Goal: Task Accomplishment & Management: Manage account settings

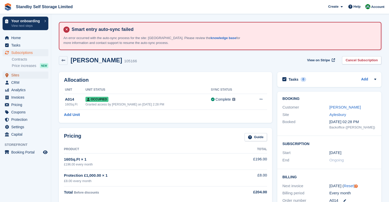
click at [27, 72] on span "Sites" at bounding box center [26, 75] width 31 height 7
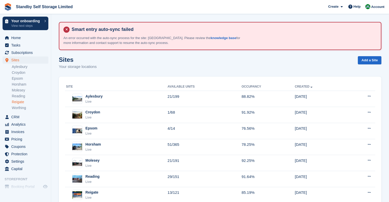
click at [25, 101] on link "Reigate" at bounding box center [30, 102] width 37 height 5
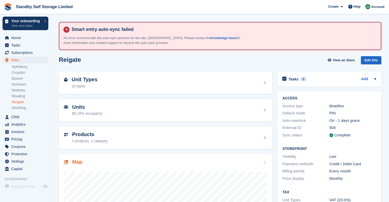
click at [104, 163] on div "Map" at bounding box center [165, 162] width 203 height 7
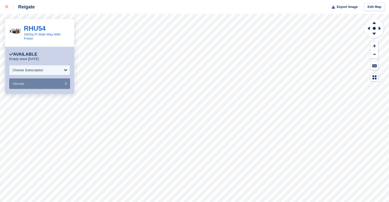
click at [8, 5] on div at bounding box center [9, 7] width 8 height 6
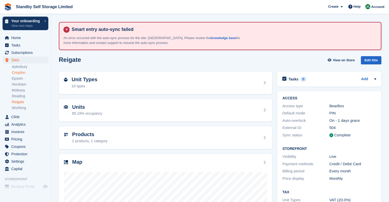
click at [22, 73] on link "Croydon" at bounding box center [30, 72] width 37 height 5
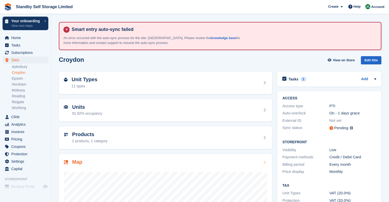
click at [79, 161] on h2 "Map" at bounding box center [77, 162] width 10 height 6
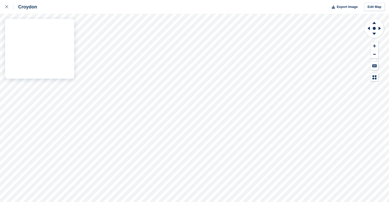
click at [73, 59] on div "Croydon Export Image Edit Map" at bounding box center [194, 101] width 389 height 202
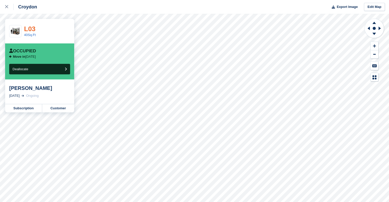
click at [33, 27] on link "L03" at bounding box center [30, 29] width 12 height 8
click at [7, 6] on icon at bounding box center [6, 6] width 3 height 3
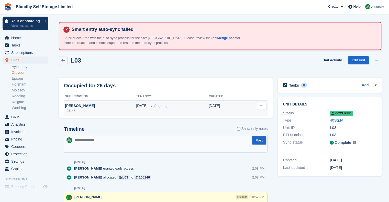
click at [111, 109] on div "105146" at bounding box center [100, 111] width 72 height 5
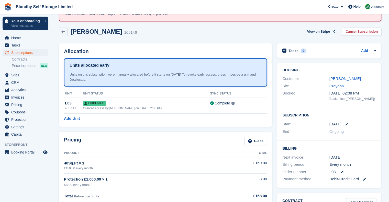
scroll to position [26, 0]
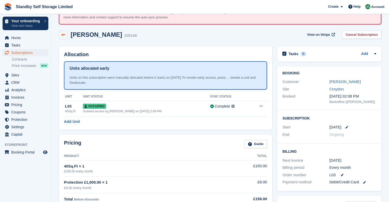
click at [64, 34] on icon at bounding box center [63, 35] width 4 height 4
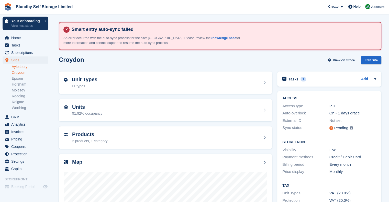
click at [22, 69] on li "Aylesbury" at bounding box center [31, 66] width 39 height 5
click at [21, 67] on link "Aylesbury" at bounding box center [30, 67] width 37 height 5
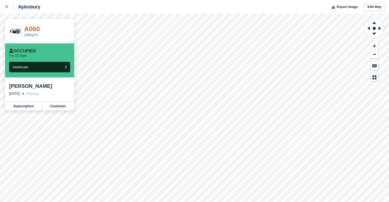
click at [34, 29] on link "A060" at bounding box center [32, 29] width 16 height 8
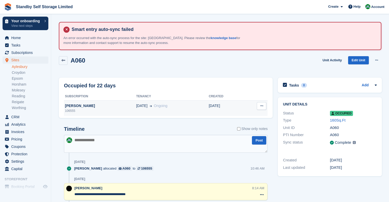
click at [136, 110] on td "[DATE] Ongoing" at bounding box center [172, 108] width 73 height 15
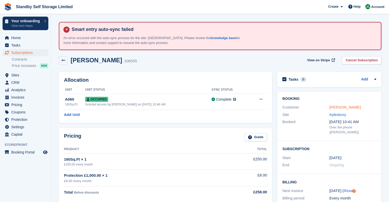
click at [337, 106] on link "[PERSON_NAME]" at bounding box center [345, 107] width 31 height 4
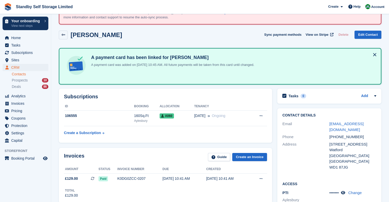
scroll to position [3, 0]
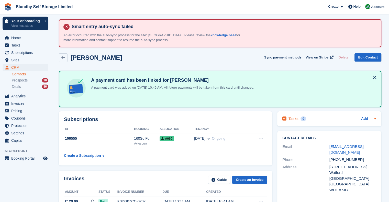
click at [374, 77] on button at bounding box center [375, 77] width 8 height 8
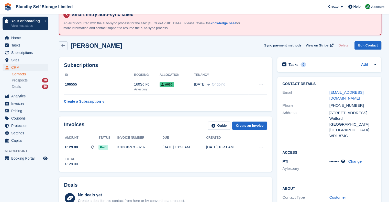
scroll to position [54, 0]
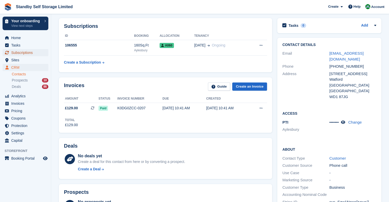
click at [30, 54] on span "Subscriptions" at bounding box center [26, 52] width 31 height 7
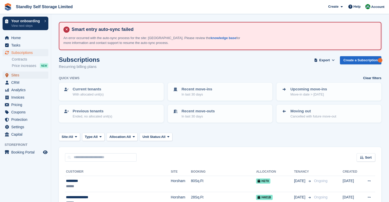
click at [20, 76] on span "Sites" at bounding box center [26, 75] width 31 height 7
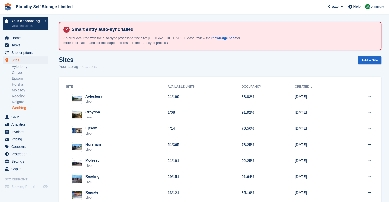
click at [22, 109] on link "Worthing" at bounding box center [30, 108] width 37 height 5
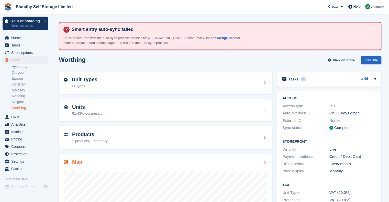
click at [83, 164] on div "Map" at bounding box center [165, 162] width 203 height 7
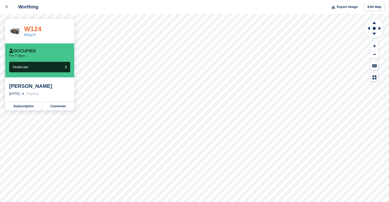
click at [34, 26] on link "W124" at bounding box center [32, 29] width 17 height 8
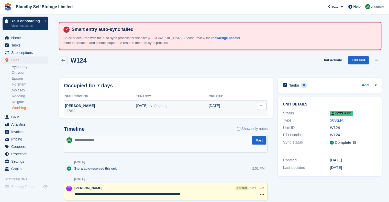
drag, startPoint x: 97, startPoint y: 109, endPoint x: 102, endPoint y: 110, distance: 5.5
click at [97, 109] on div "107030" at bounding box center [100, 111] width 72 height 5
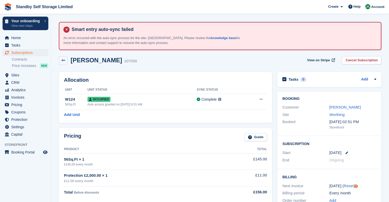
click at [340, 111] on div "Site Worthing" at bounding box center [330, 114] width 94 height 7
click at [340, 108] on link "[PERSON_NAME]" at bounding box center [345, 107] width 31 height 4
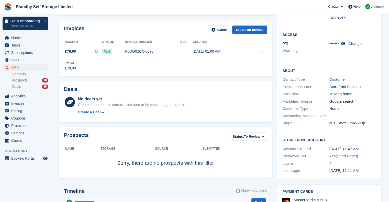
scroll to position [128, 0]
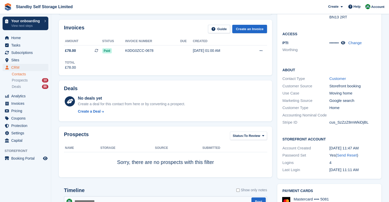
click at [341, 40] on div "••••••• Change" at bounding box center [353, 43] width 47 height 6
click at [344, 41] on icon at bounding box center [343, 43] width 4 height 4
